Goal: Transaction & Acquisition: Purchase product/service

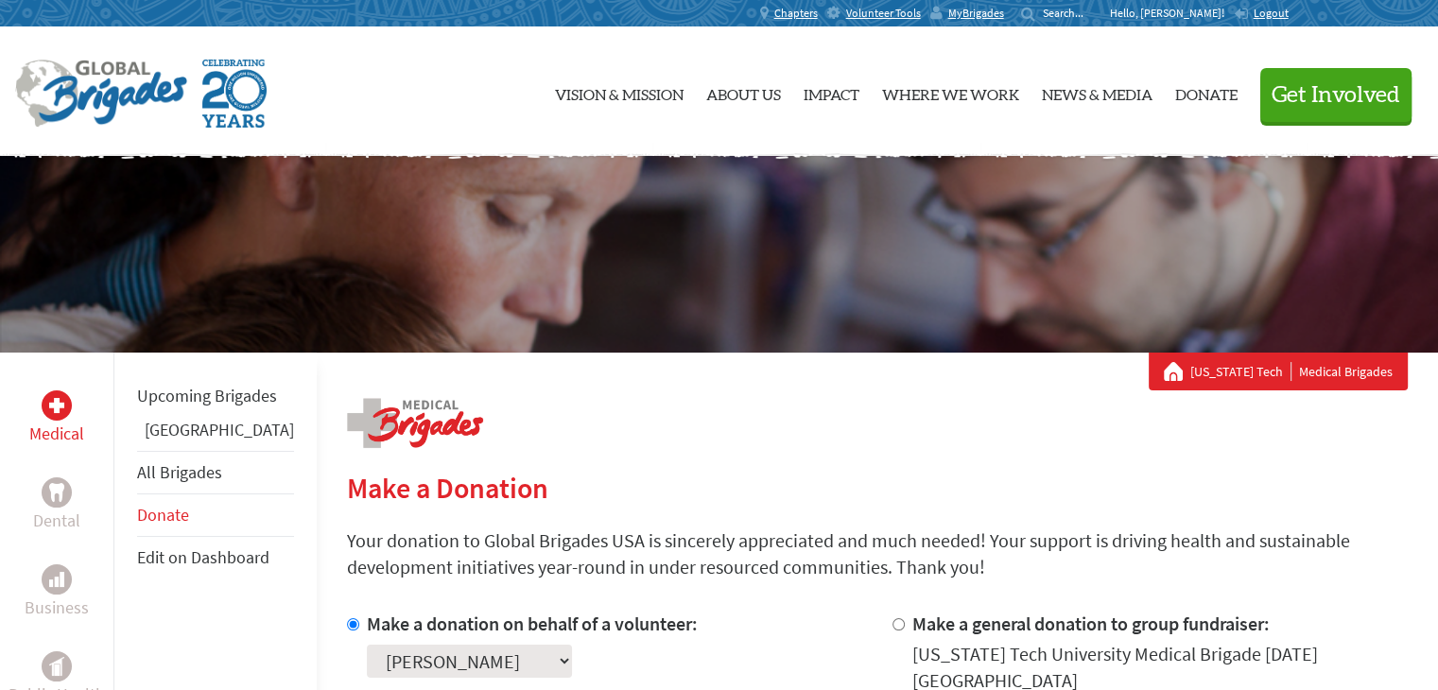
scroll to position [284, 0]
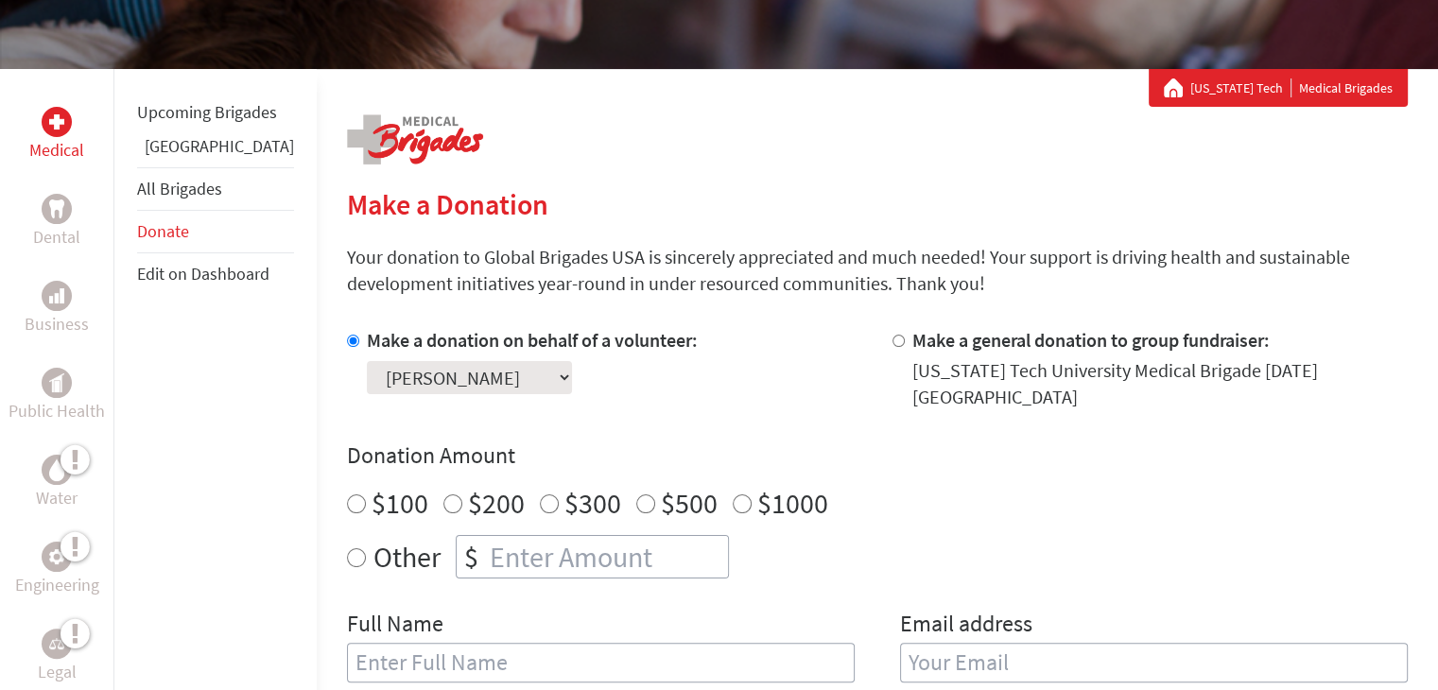
click at [604, 441] on h4 "Donation Amount" at bounding box center [877, 456] width 1061 height 30
radio input "true"
click at [486, 536] on input "number" at bounding box center [607, 557] width 242 height 42
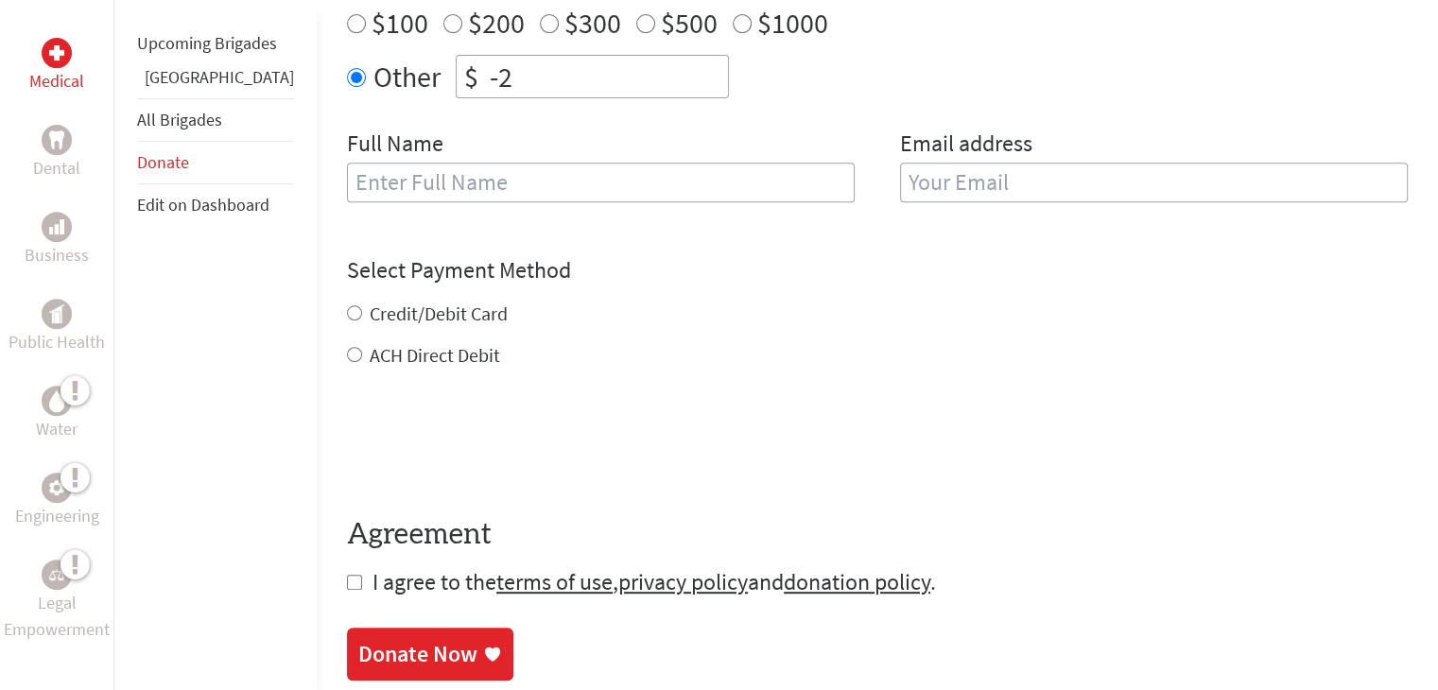
scroll to position [757, 0]
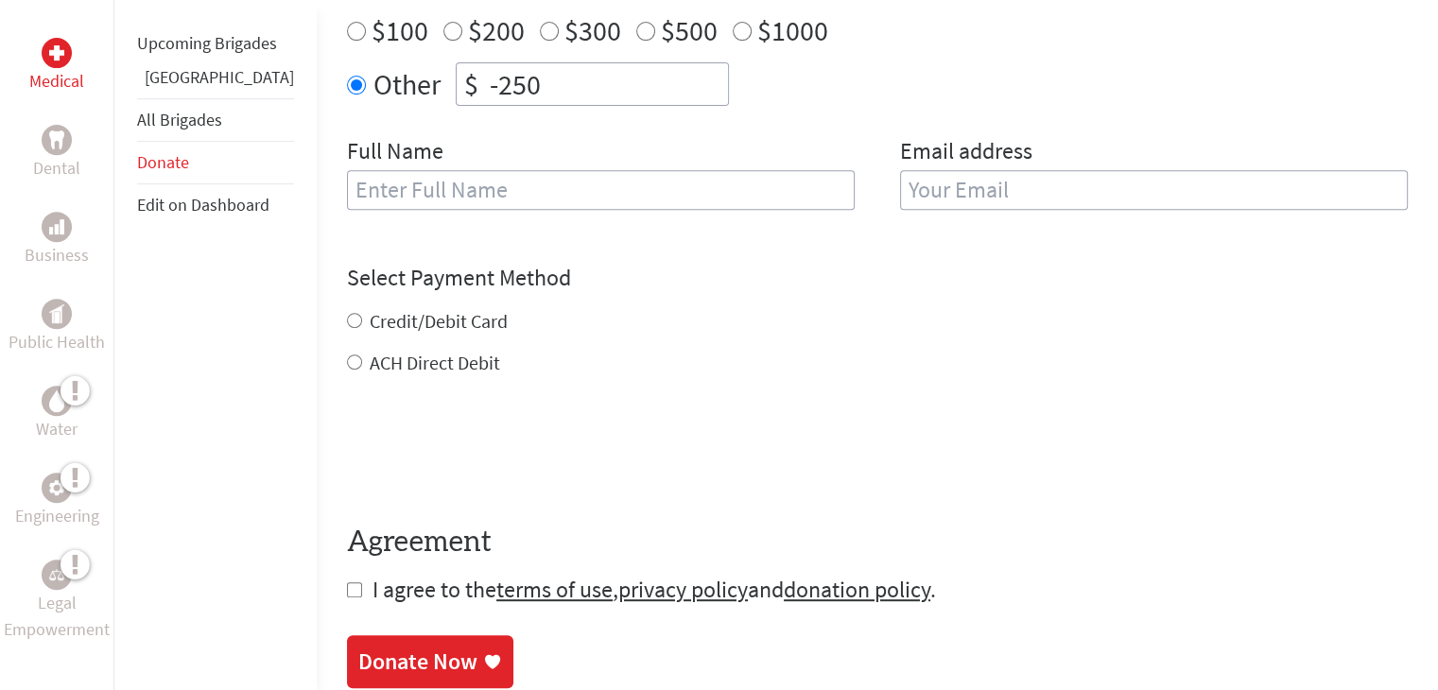
type input "-250"
click at [483, 275] on h4 "Select Payment Method" at bounding box center [877, 278] width 1061 height 30
click at [374, 309] on label "Credit/Debit Card" at bounding box center [439, 321] width 138 height 24
click at [362, 313] on input "Credit/Debit Card" at bounding box center [354, 320] width 15 height 15
radio input "true"
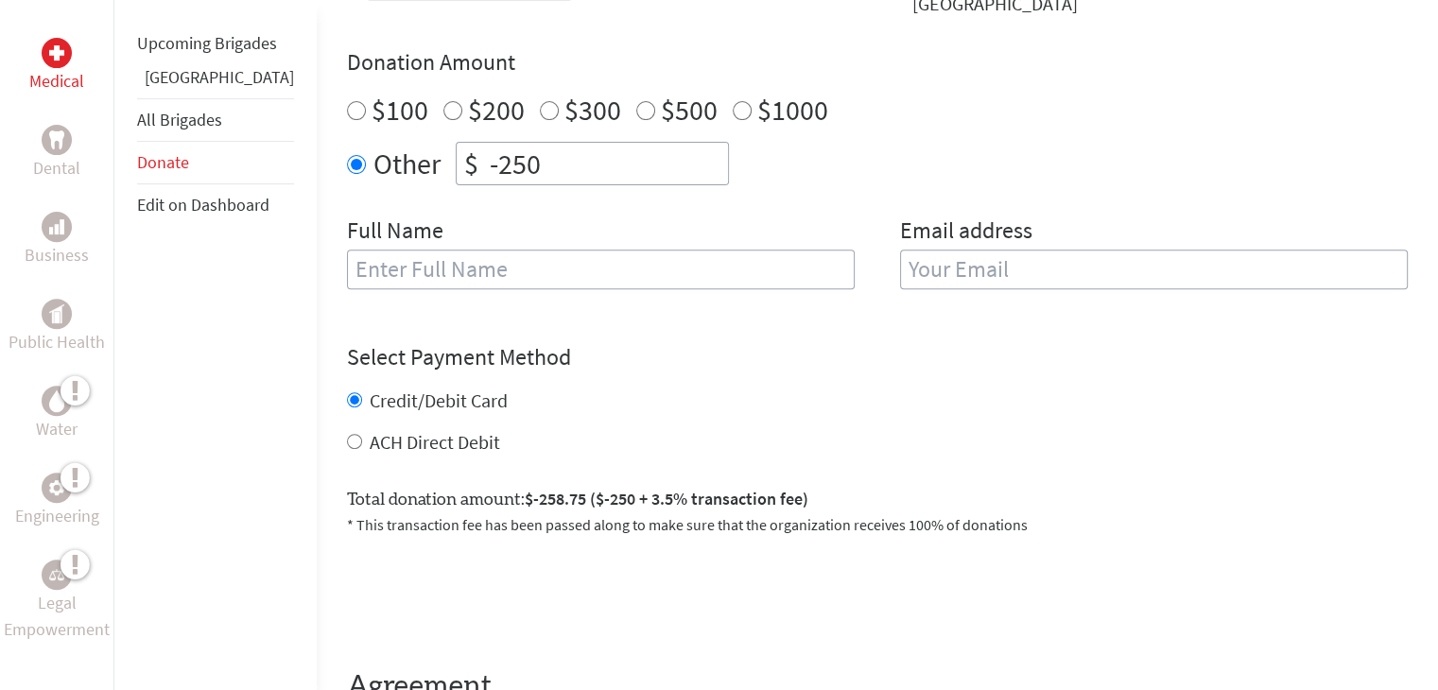
scroll to position [662, 0]
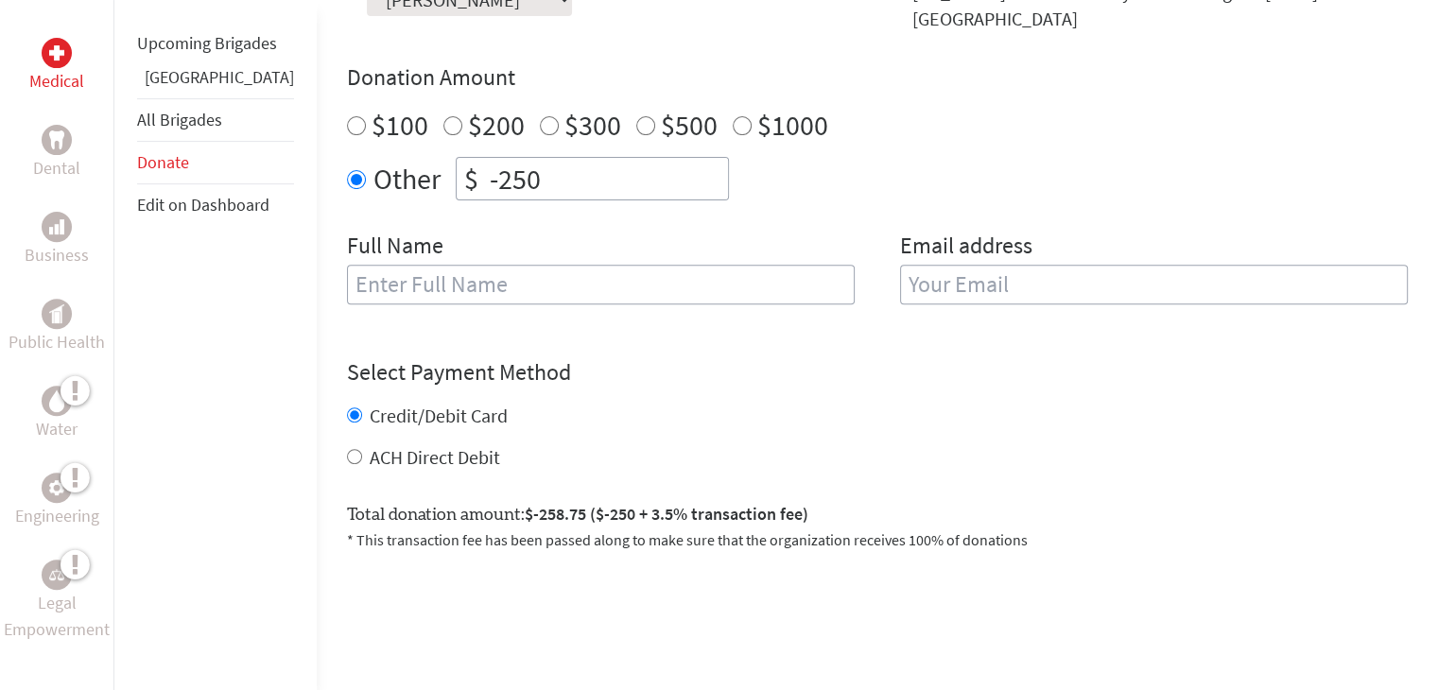
click at [507, 269] on input "text" at bounding box center [601, 285] width 508 height 40
click at [1016, 268] on input "email" at bounding box center [1154, 285] width 508 height 40
click at [457, 417] on div "Credit/Debit Card ACH Direct Debit" at bounding box center [877, 437] width 1061 height 68
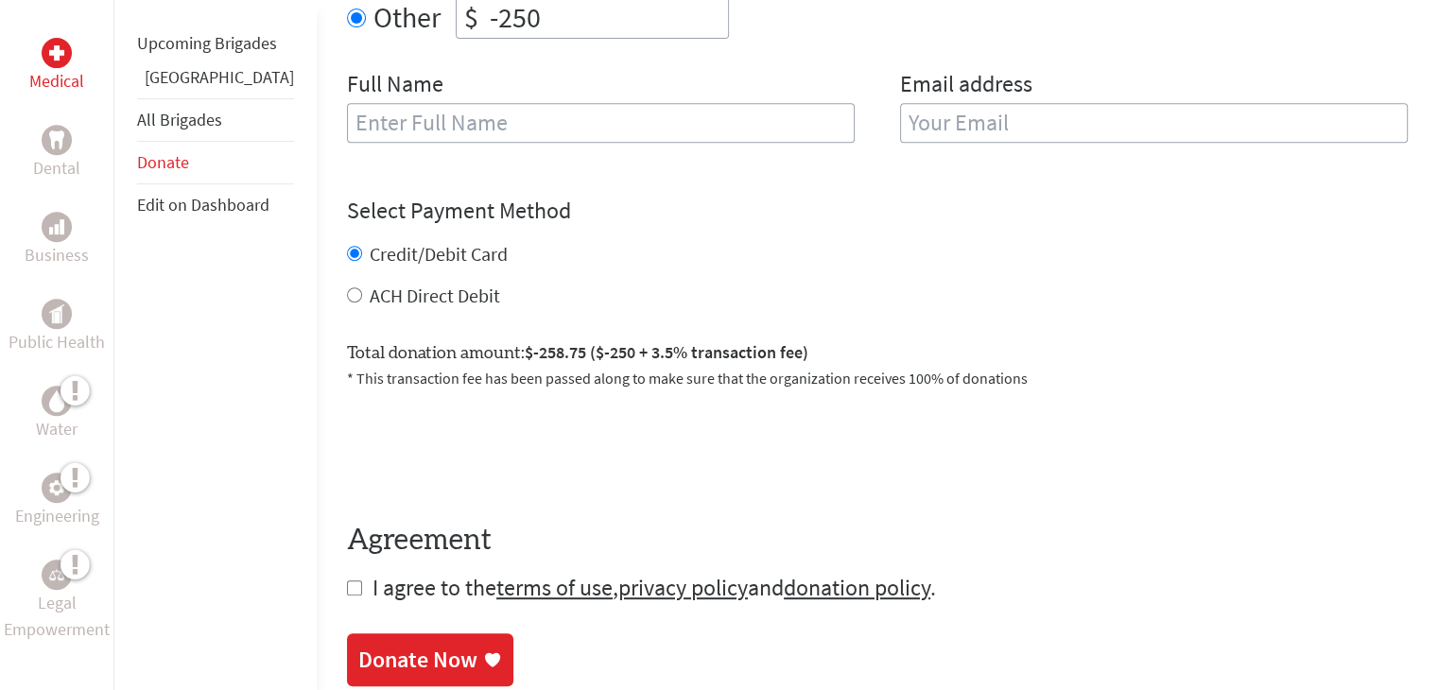
scroll to position [851, 0]
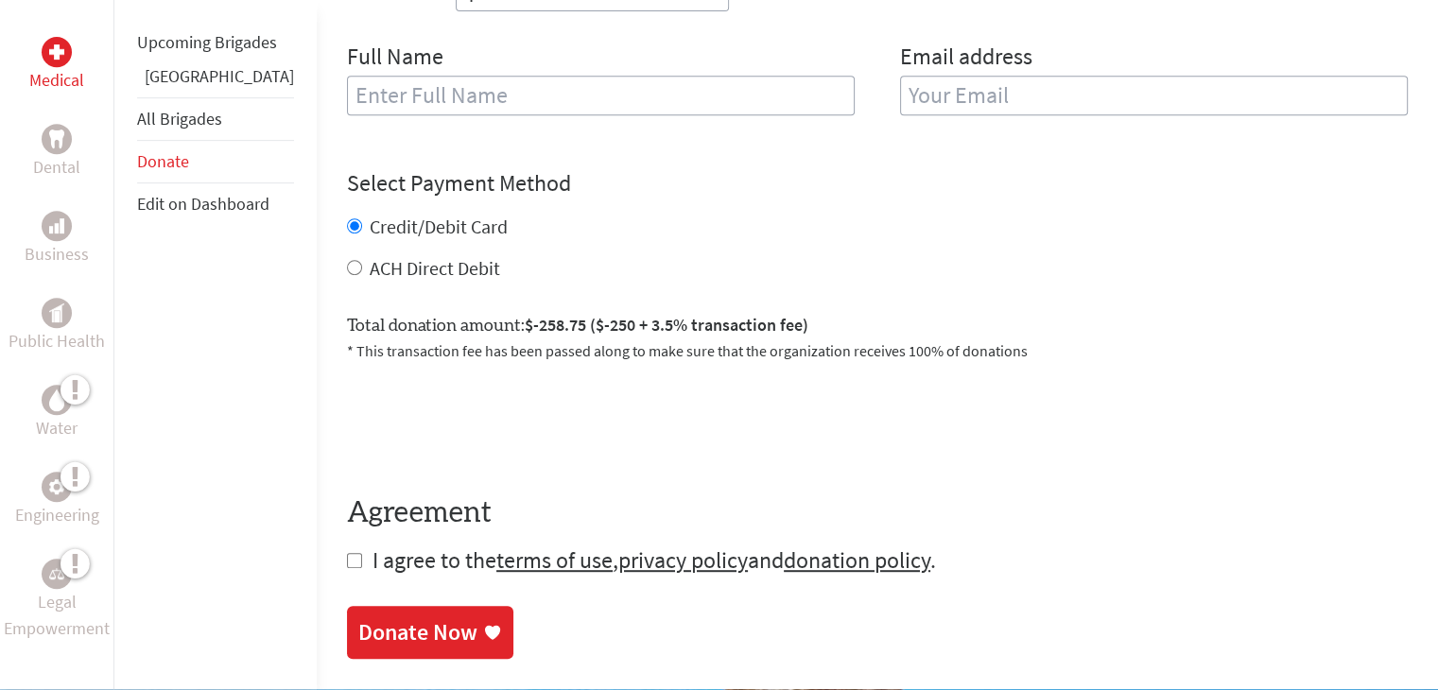
click at [347, 553] on input "checkbox" at bounding box center [354, 560] width 15 height 15
checkbox input "true"
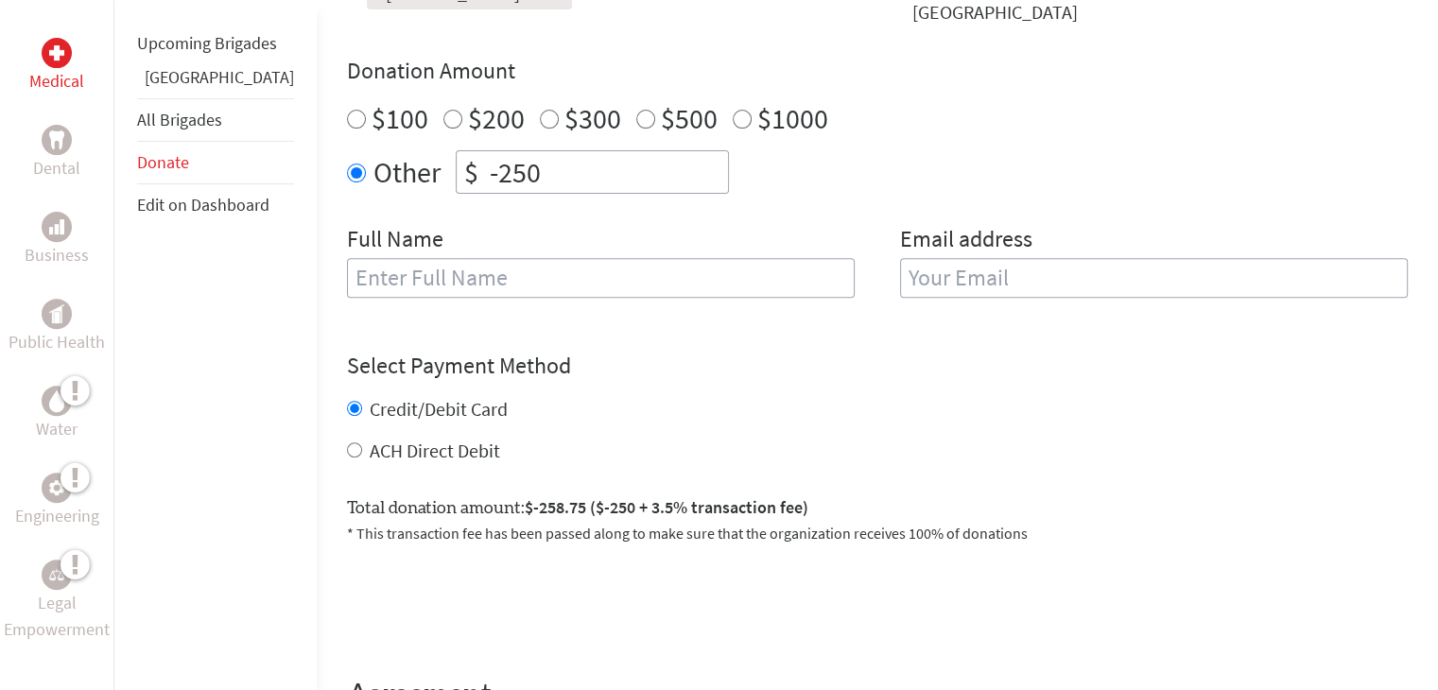
scroll to position [662, 0]
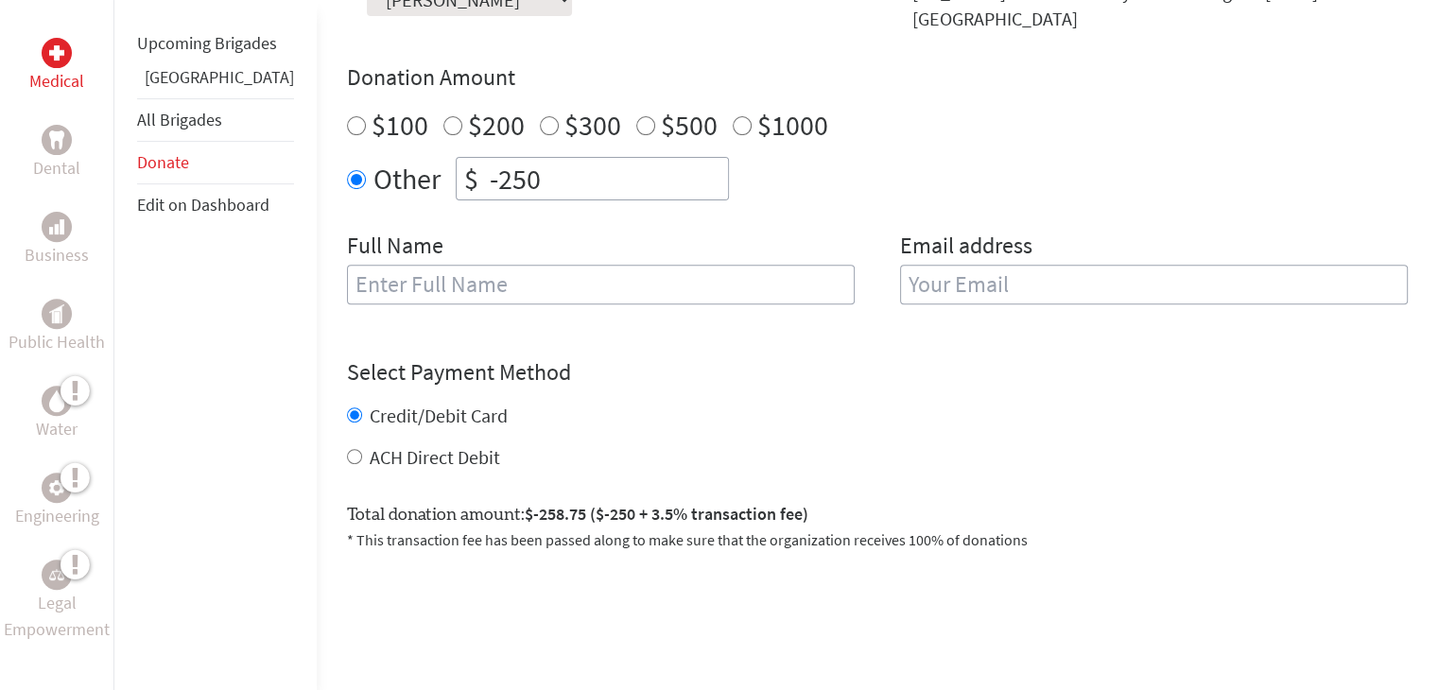
click at [454, 273] on input "text" at bounding box center [601, 285] width 508 height 40
type input "[PERSON_NAME]"
click at [976, 265] on input "email" at bounding box center [1154, 285] width 508 height 40
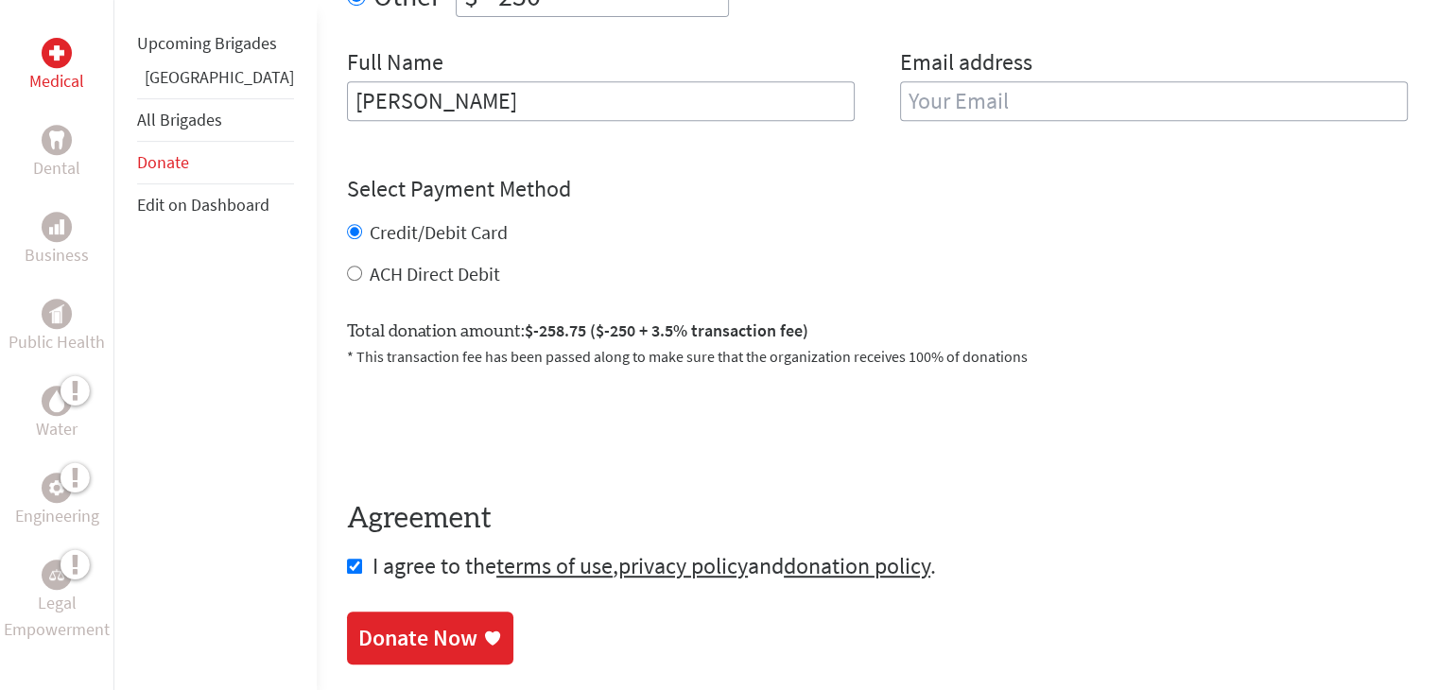
scroll to position [851, 0]
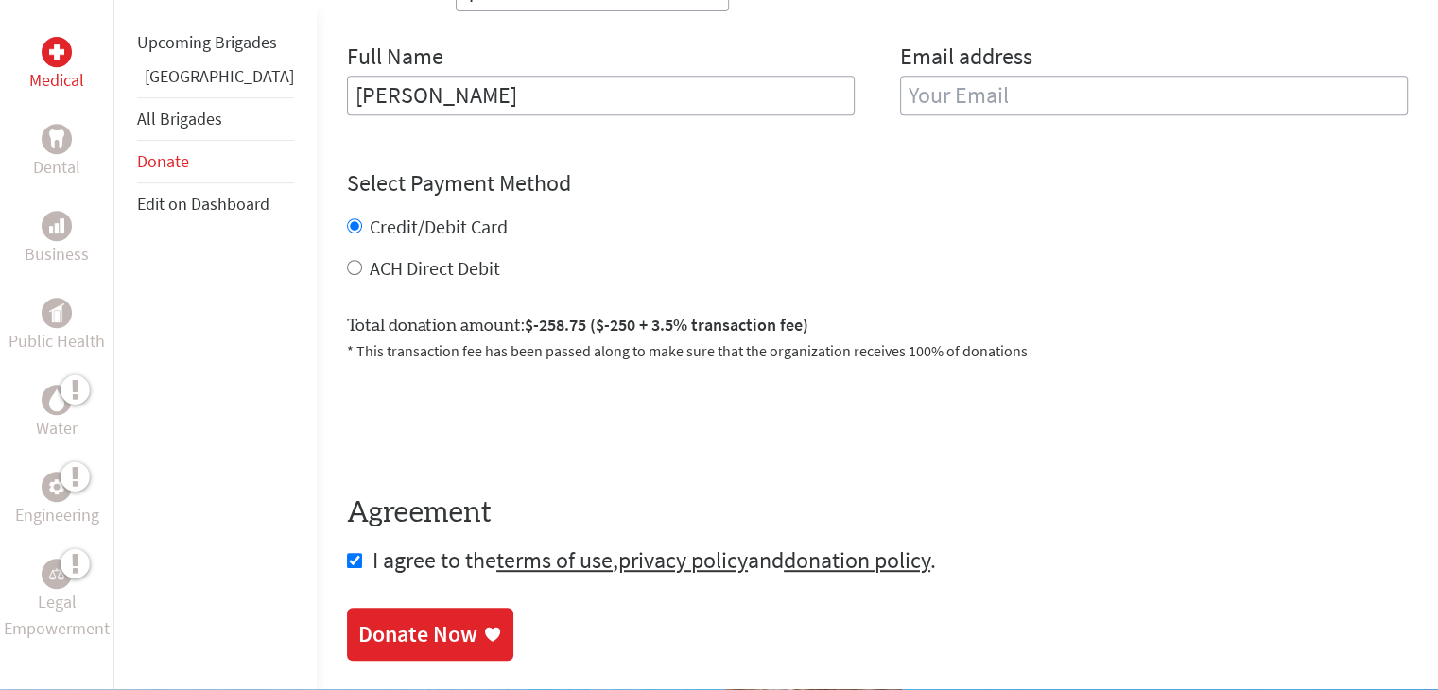
click at [485, 628] on icon at bounding box center [492, 635] width 15 height 14
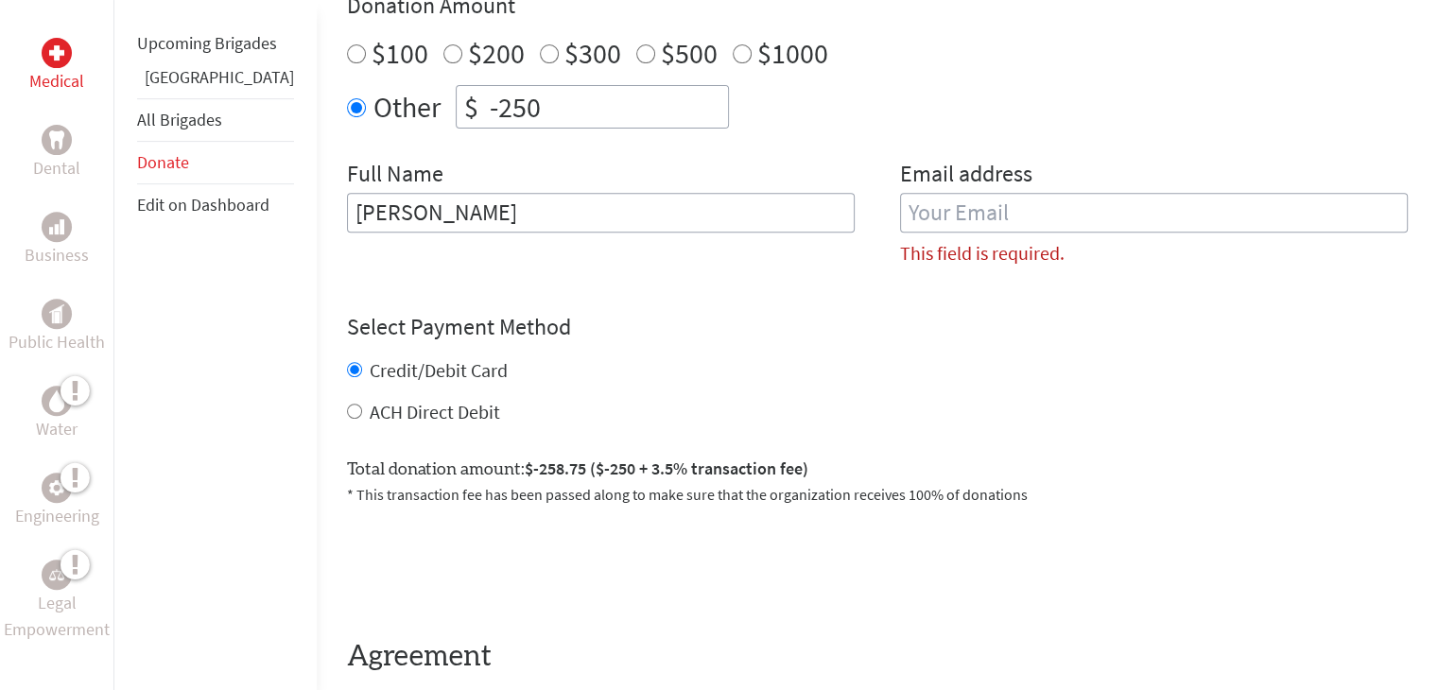
scroll to position [706, 0]
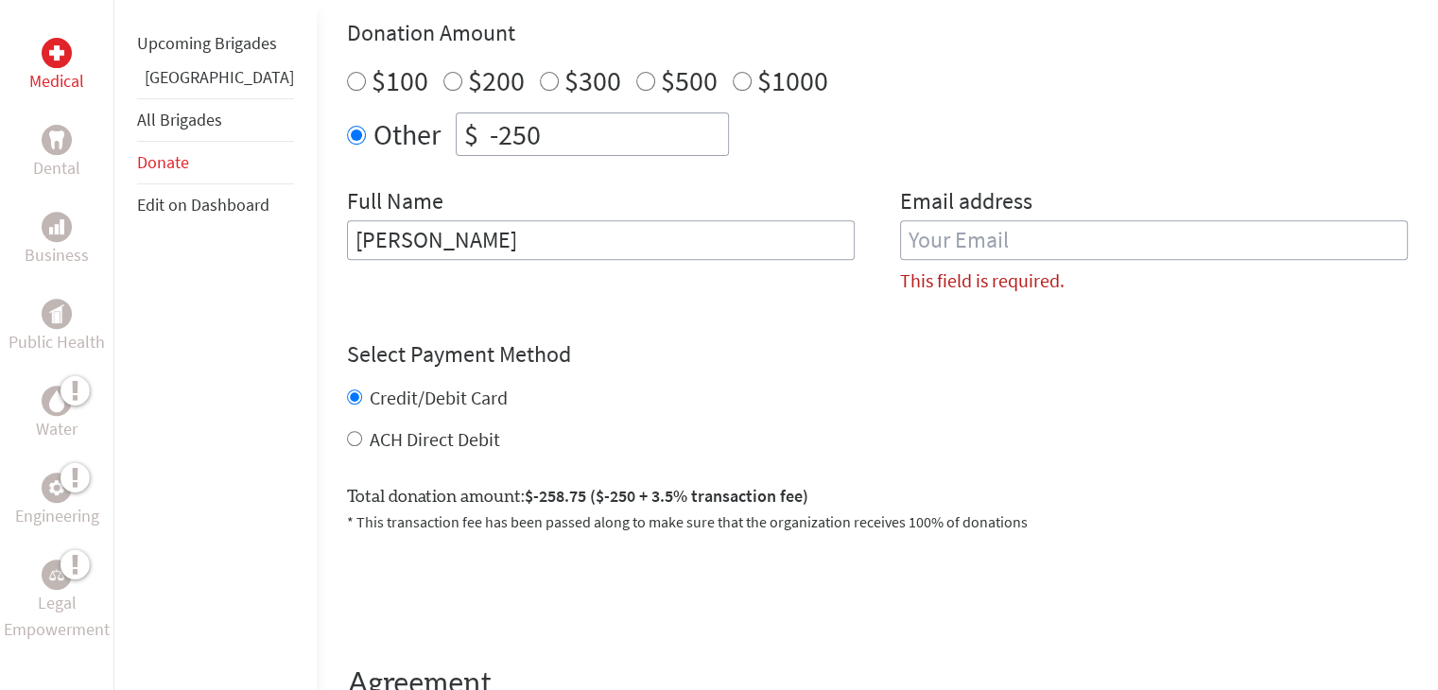
click at [944, 239] on input "email" at bounding box center [1154, 240] width 508 height 40
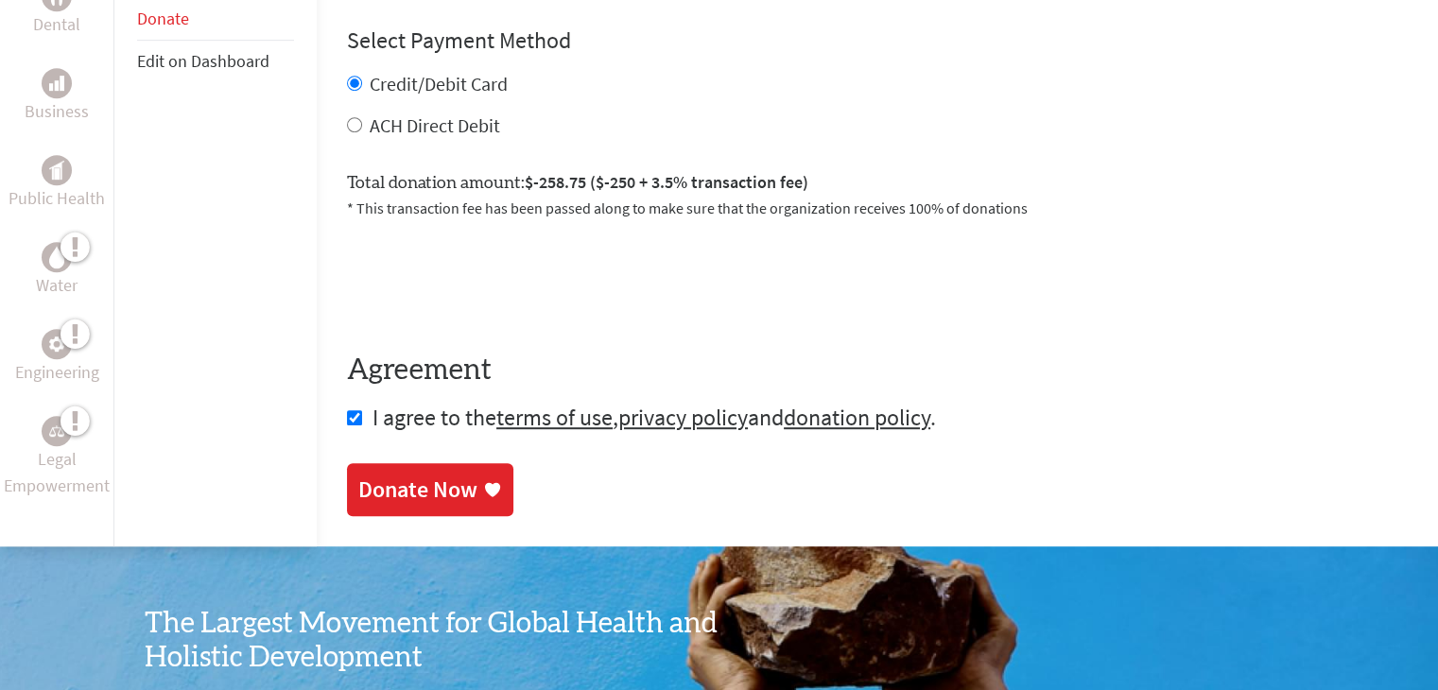
scroll to position [1085, 0]
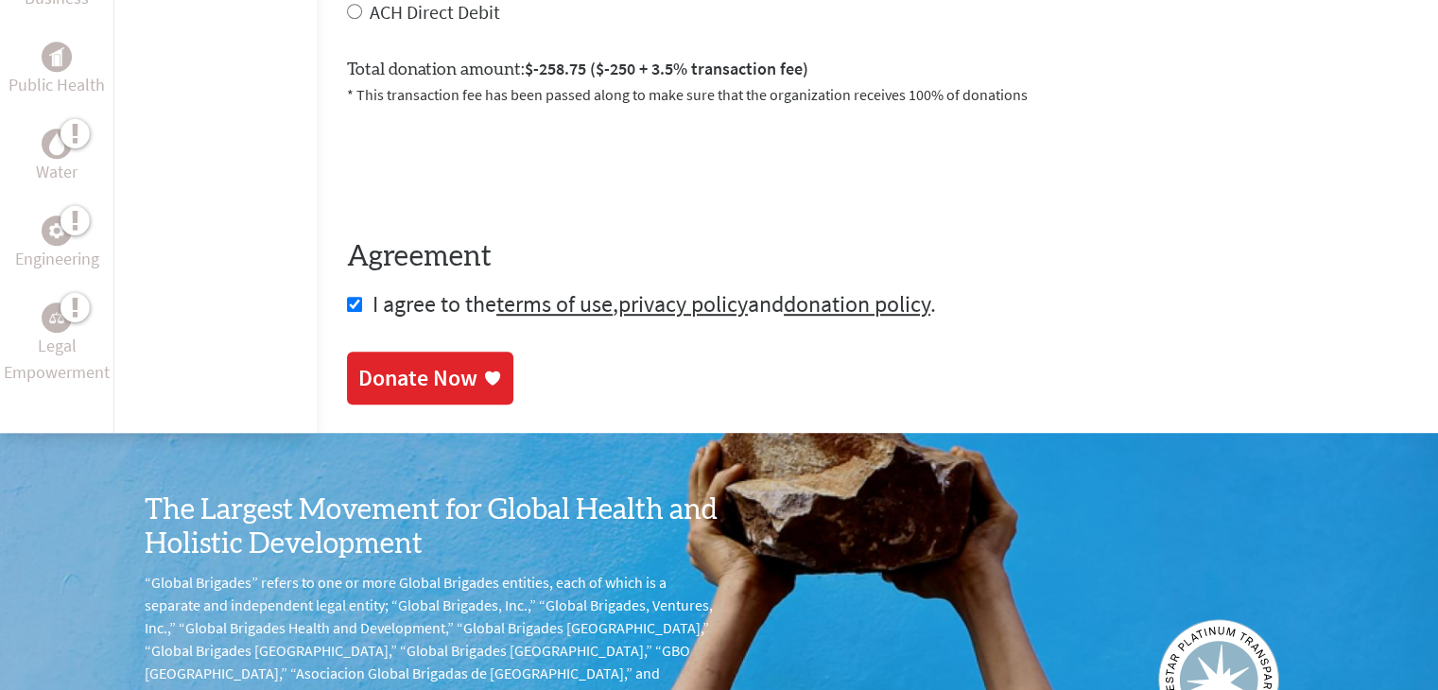
type input "[PERSON_NAME][EMAIL_ADDRESS][PERSON_NAME][DOMAIN_NAME]"
click at [430, 375] on div "Donate Now" at bounding box center [430, 378] width 144 height 30
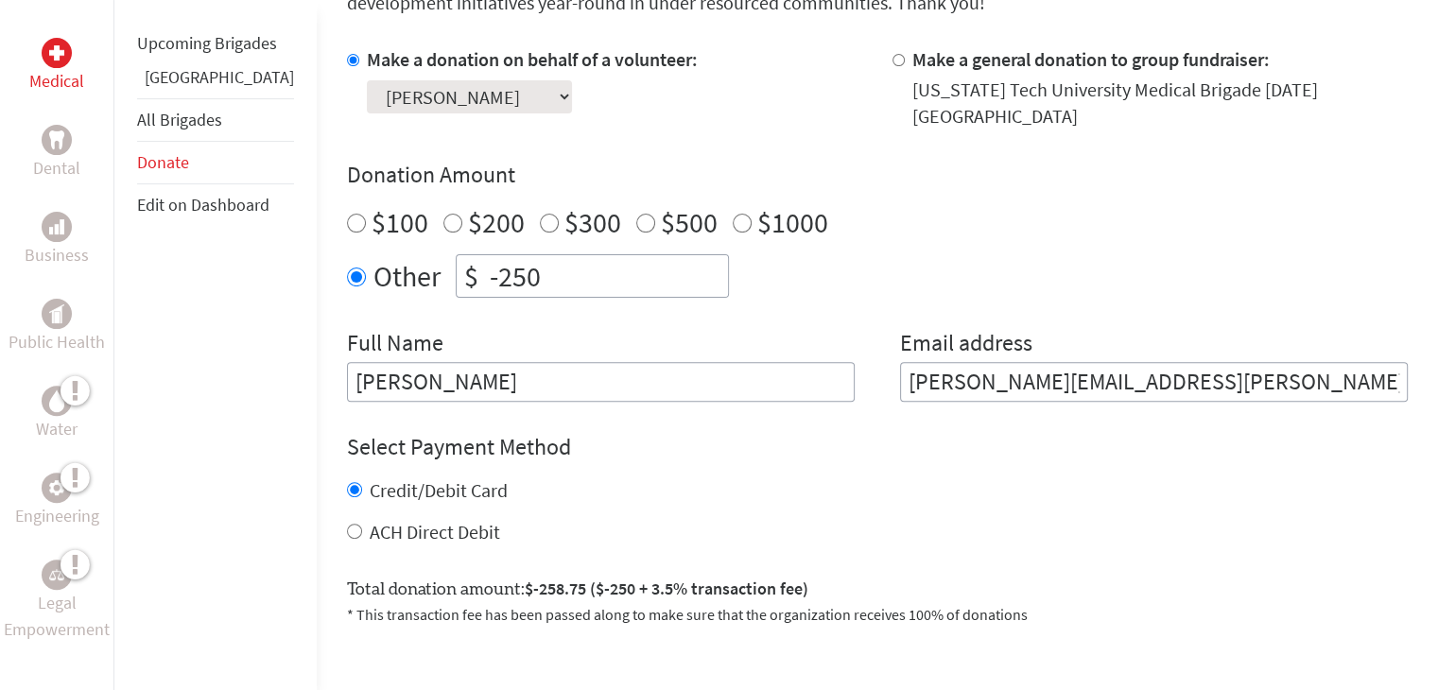
scroll to position [567, 0]
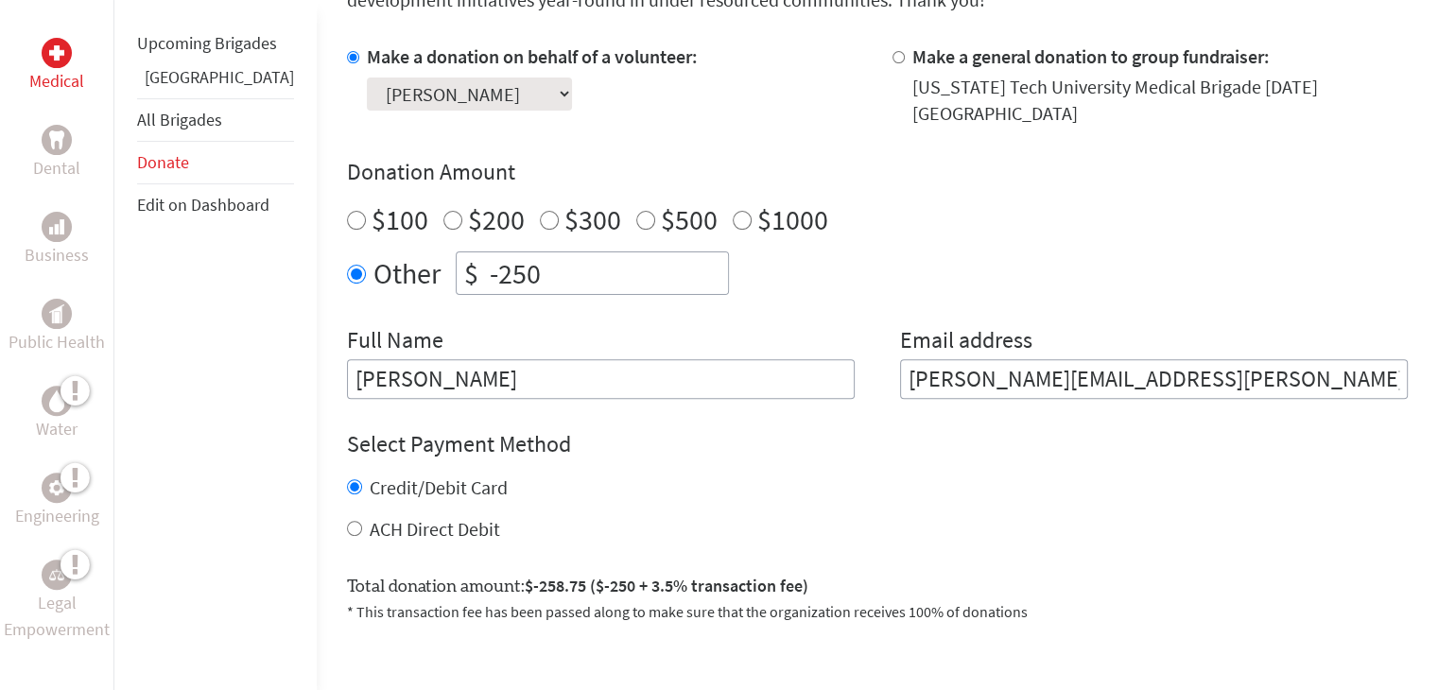
click at [439, 223] on div "Donation Amount $100 $200 $300 $500 $1000 Other $ -250" at bounding box center [877, 226] width 1061 height 138
click at [347, 211] on input "$100" at bounding box center [356, 220] width 19 height 19
radio input "true"
click at [486, 266] on input "-250" at bounding box center [607, 273] width 242 height 42
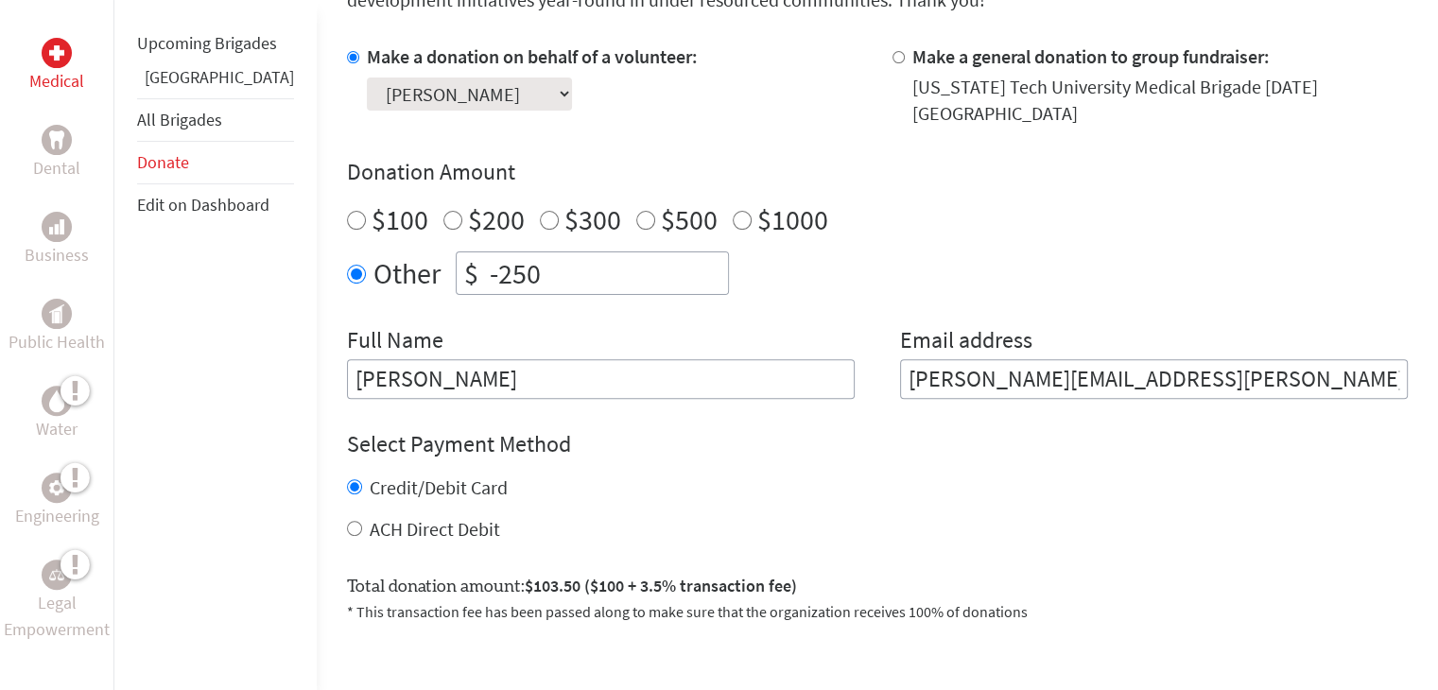
click at [486, 266] on input "-250" at bounding box center [607, 273] width 242 height 42
type input "5"
click at [372, 209] on label "$100" at bounding box center [400, 219] width 57 height 36
click at [347, 211] on input "$100" at bounding box center [356, 220] width 19 height 19
radio input "true"
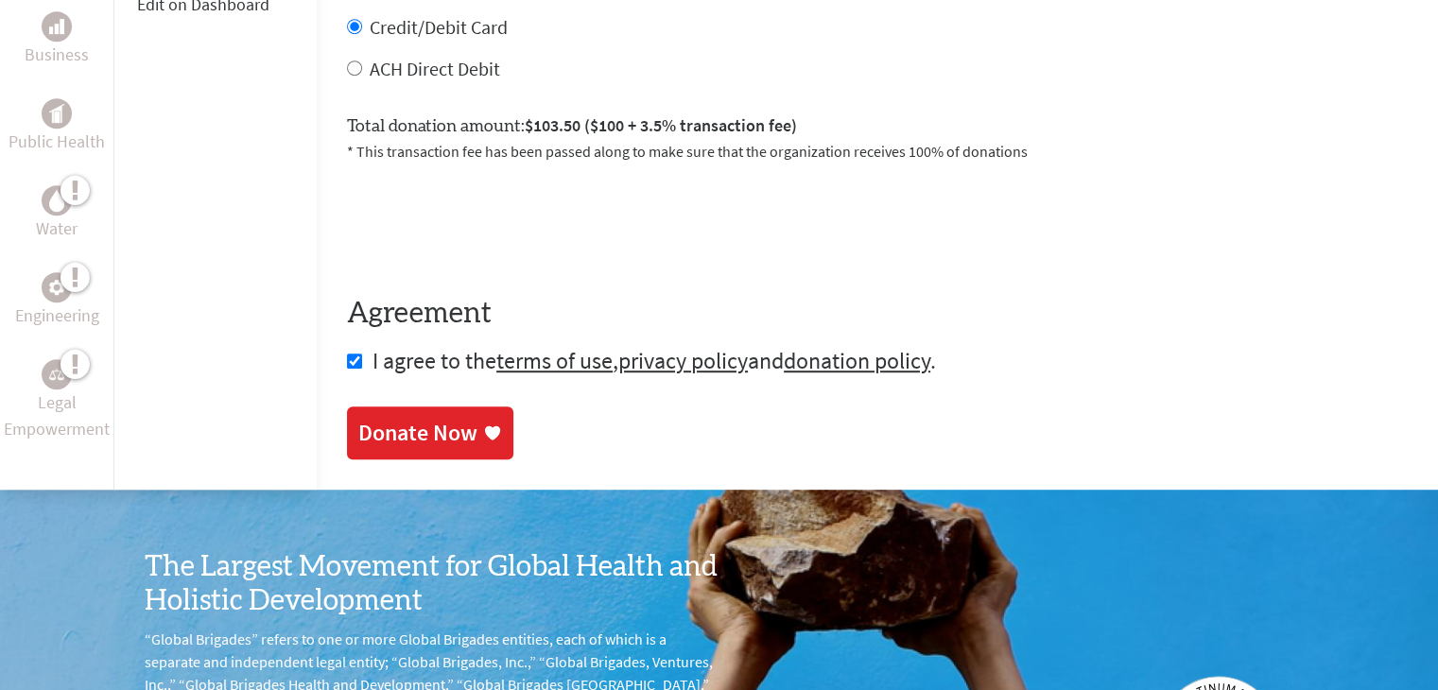
scroll to position [1040, 0]
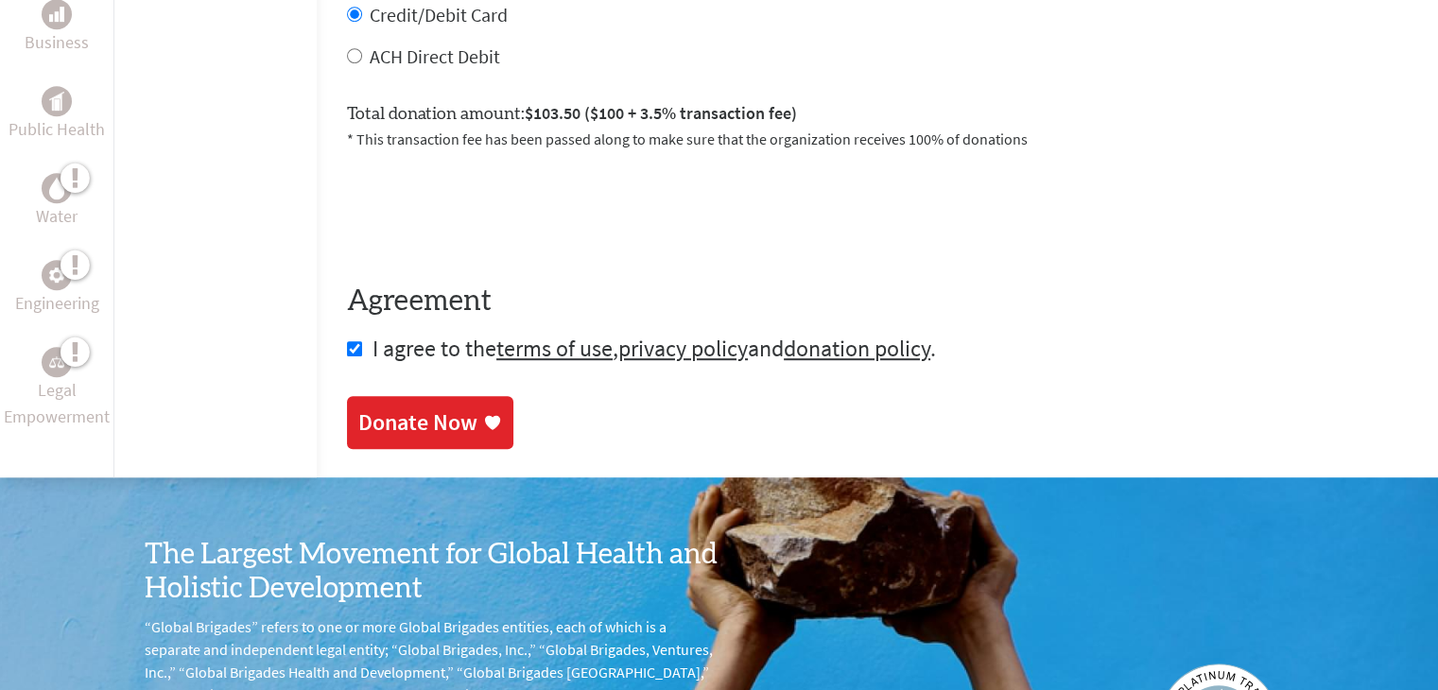
click at [393, 415] on div "Donate Now" at bounding box center [417, 423] width 119 height 30
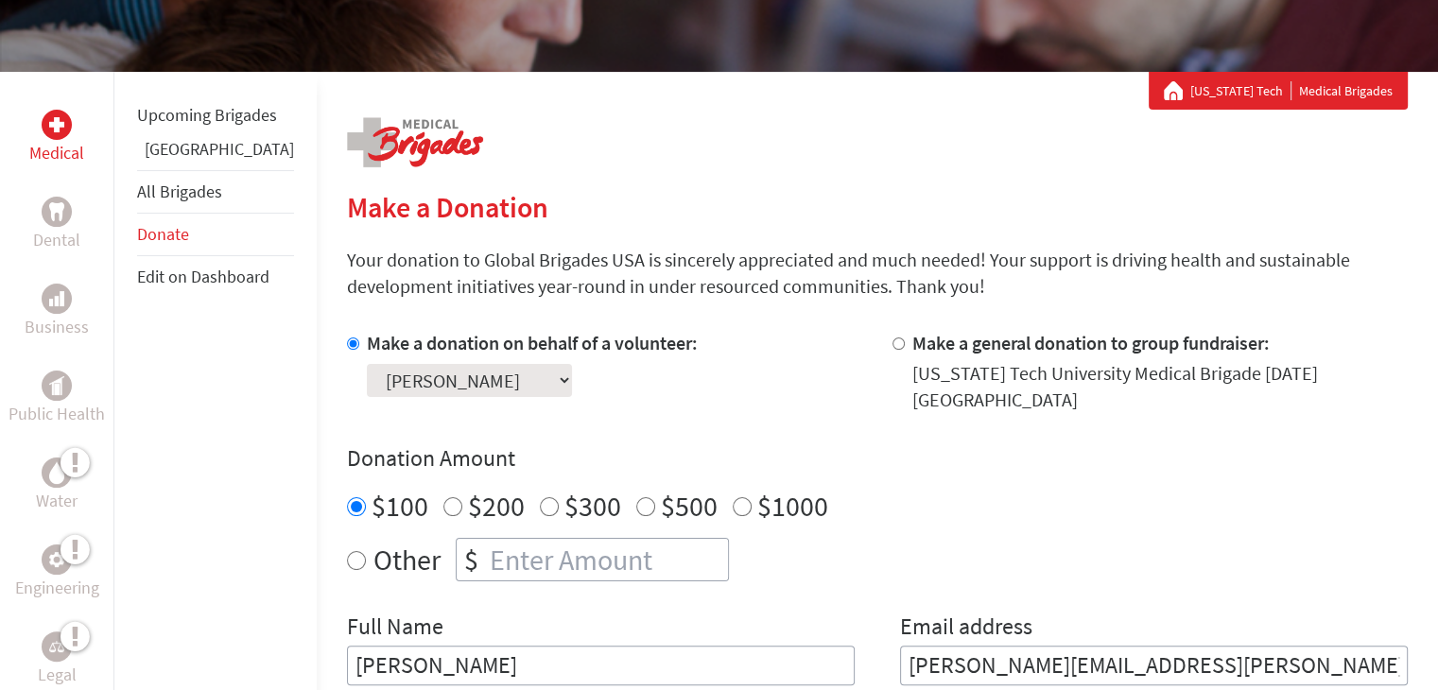
scroll to position [284, 0]
